Goal: Task Accomplishment & Management: Use online tool/utility

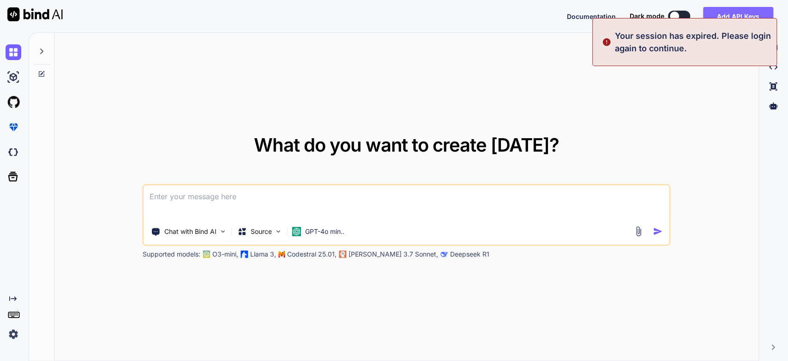
type textarea "x"
click at [656, 9] on button "Sign in" at bounding box center [671, 16] width 50 height 18
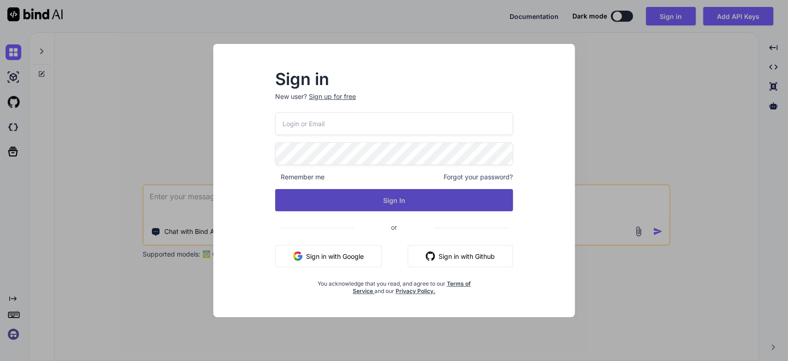
type input "[DOMAIN_NAME][EMAIL_ADDRESS][DOMAIN_NAME]"
click at [390, 198] on button "Sign In" at bounding box center [394, 200] width 238 height 22
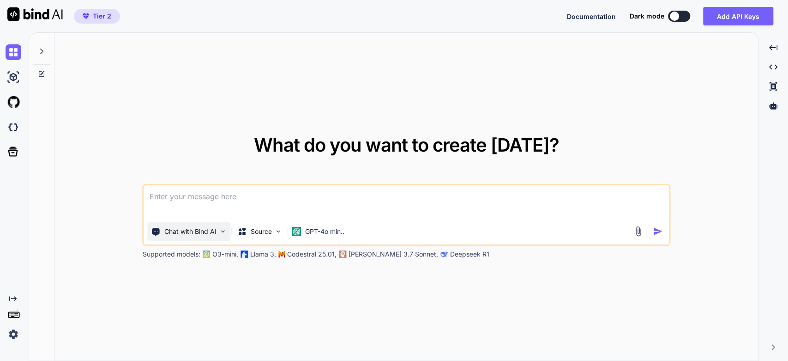
click at [207, 225] on div "Chat with Bind AI" at bounding box center [189, 231] width 83 height 18
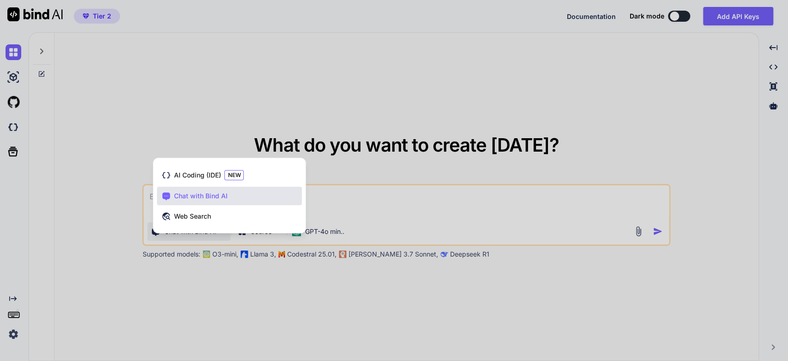
click at [373, 203] on div at bounding box center [394, 180] width 788 height 361
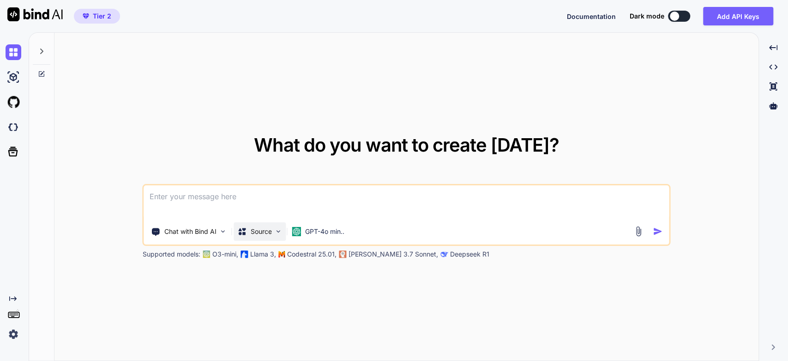
click at [259, 231] on p "Source" at bounding box center [261, 231] width 21 height 9
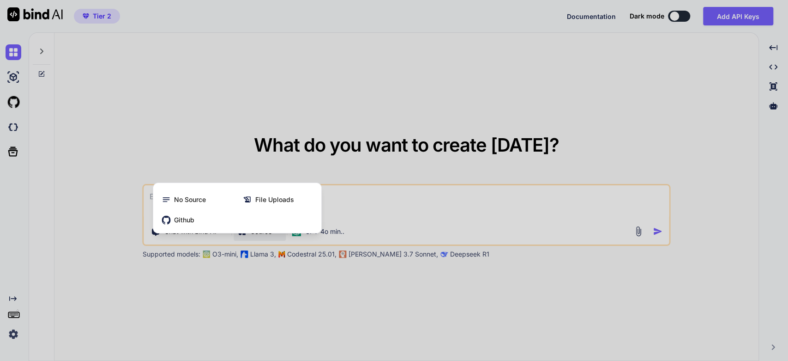
click at [270, 201] on span "File Uploads" at bounding box center [274, 199] width 39 height 9
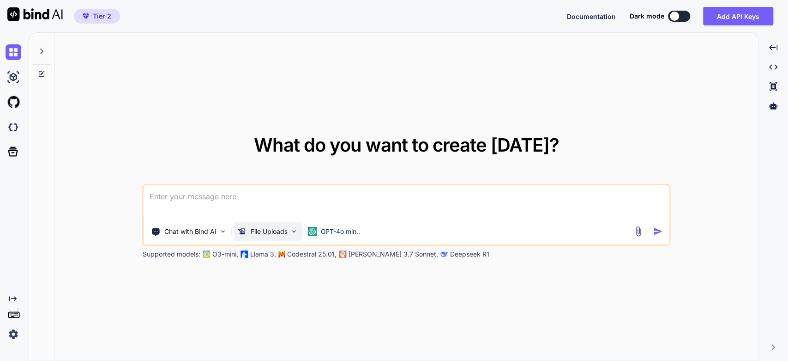
click at [258, 234] on p "File Uploads" at bounding box center [269, 231] width 37 height 9
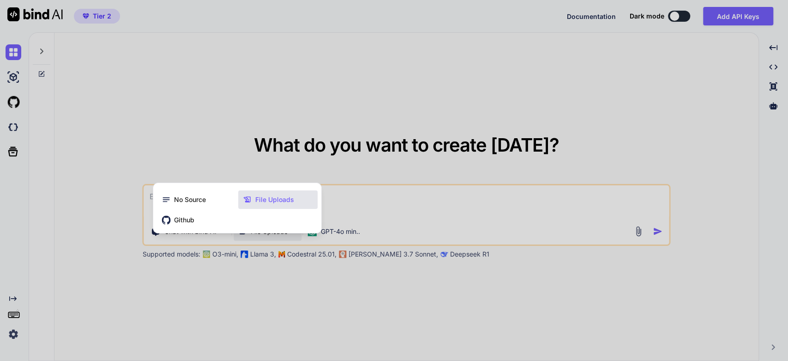
click at [270, 201] on span "File Uploads" at bounding box center [274, 199] width 39 height 9
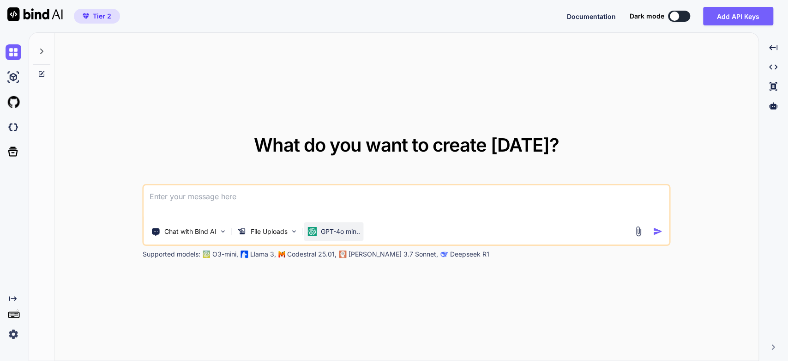
click at [325, 232] on p "GPT-4o min.." at bounding box center [340, 231] width 39 height 9
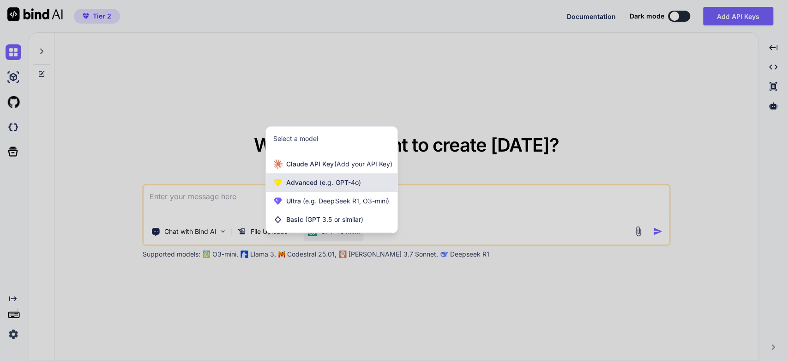
click at [318, 186] on span "(e.g. GPT-4o)" at bounding box center [339, 182] width 43 height 8
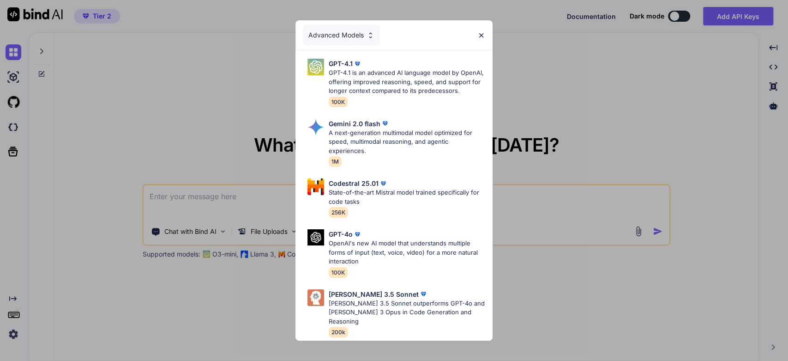
click at [354, 43] on div "Advanced Models" at bounding box center [341, 35] width 77 height 20
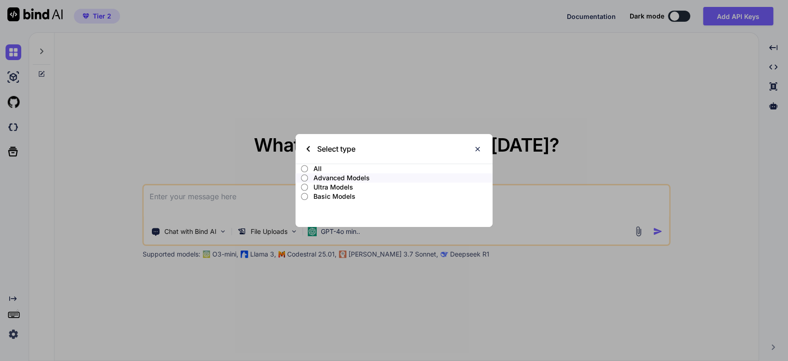
click at [325, 189] on p "Ultra Models" at bounding box center [403, 186] width 179 height 9
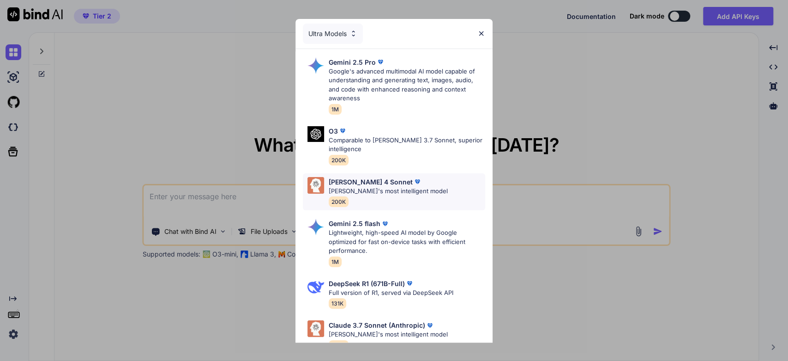
click at [369, 188] on p "[PERSON_NAME]'s most intelligent model" at bounding box center [388, 191] width 119 height 9
